Goal: Task Accomplishment & Management: Manage account settings

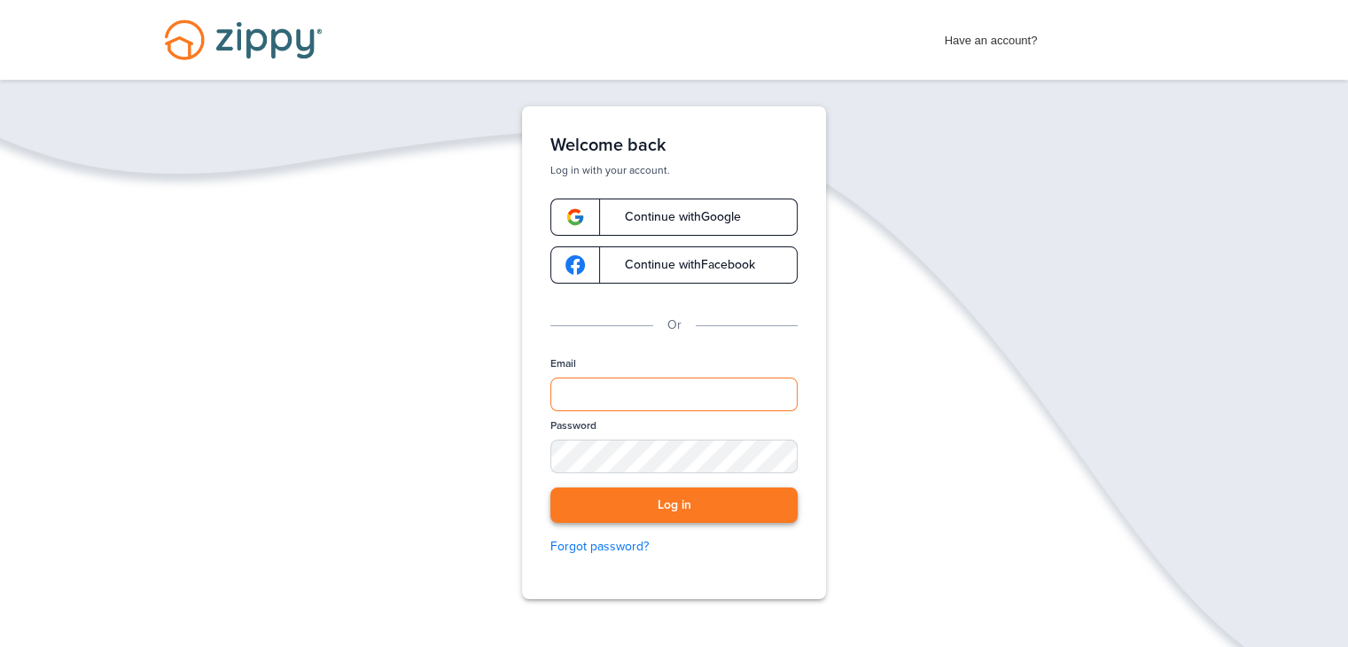
type input "**********"
click at [677, 503] on button "Log in" at bounding box center [673, 505] width 247 height 36
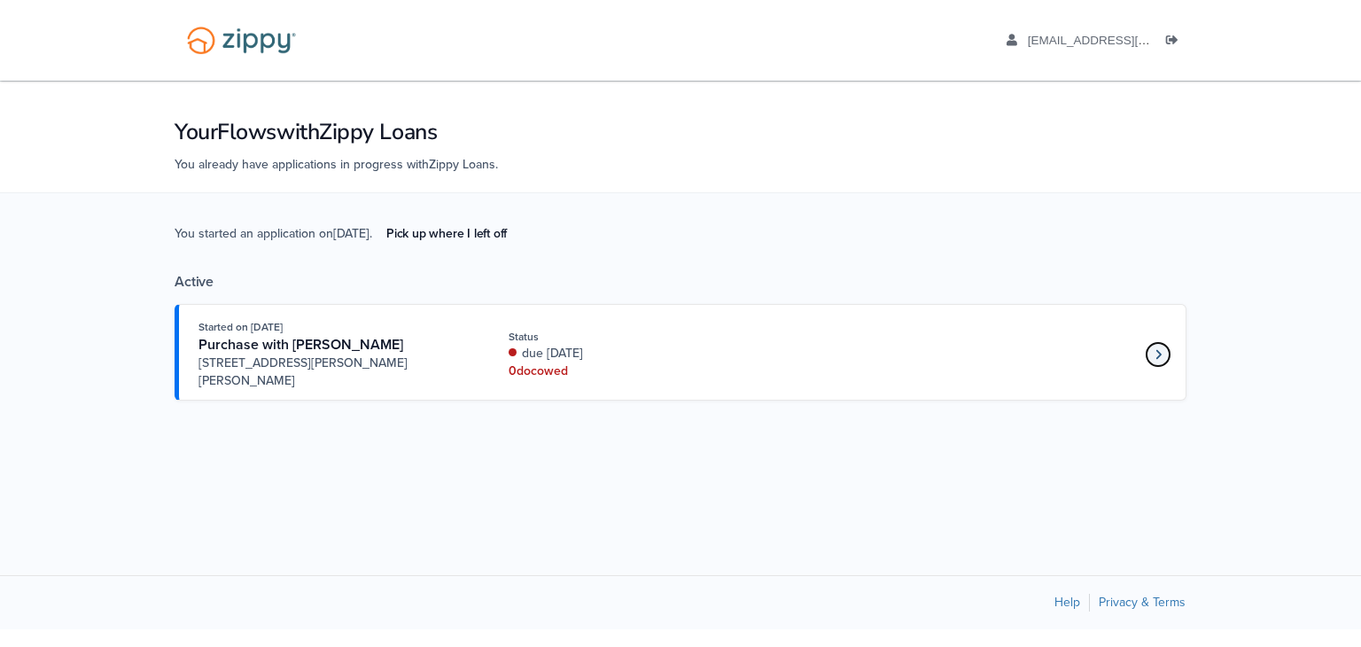
click at [1162, 341] on link "Loan number 4263123" at bounding box center [1158, 354] width 27 height 27
